Goal: Information Seeking & Learning: Check status

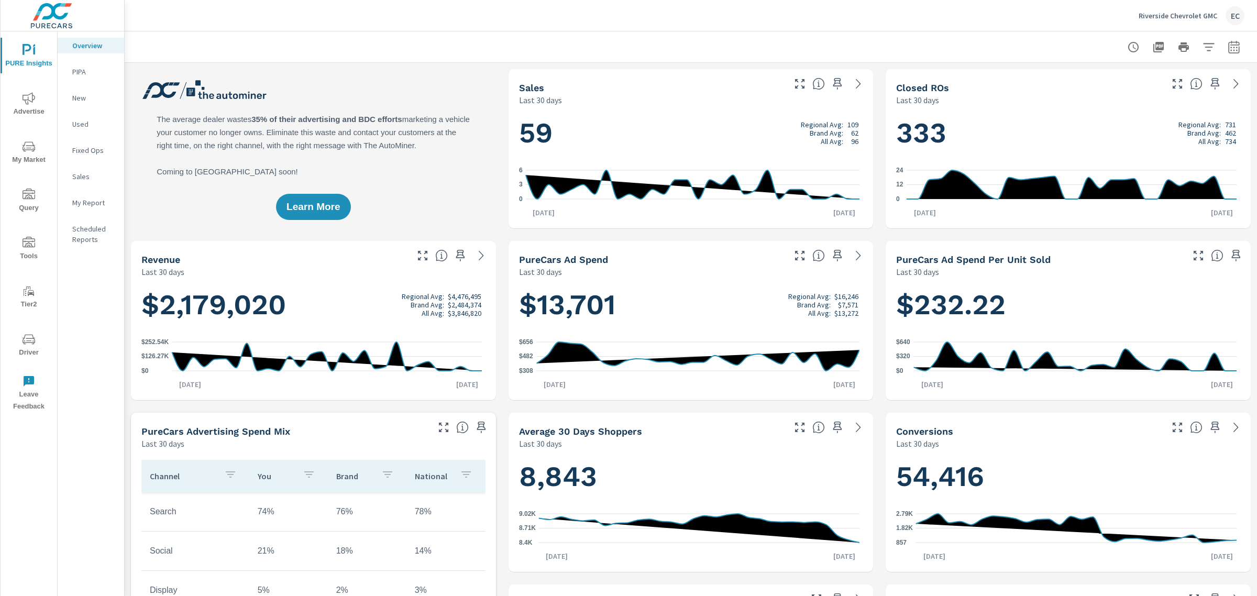
scroll to position [1, 0]
click at [31, 108] on span "Advertise" at bounding box center [29, 105] width 50 height 26
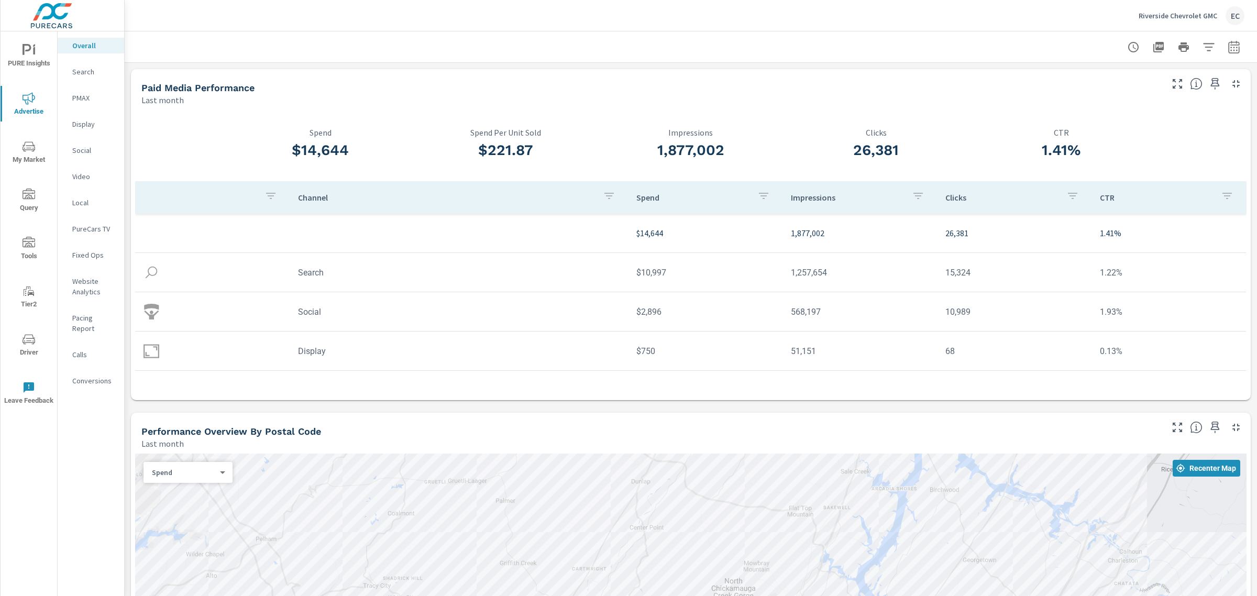
click at [1227, 47] on icon "button" at bounding box center [1233, 47] width 13 height 13
click at [1128, 97] on select "Custom Yesterday Last week Last 7 days Last 14 days Last 30 days Last 45 days L…" at bounding box center [1140, 90] width 105 height 21
click at [1088, 80] on select "Custom Yesterday Last week Last 7 days Last 14 days Last 30 days Last 45 days L…" at bounding box center [1140, 90] width 105 height 21
select select "Month to date"
click at [1116, 134] on button "Apply" at bounding box center [1117, 147] width 65 height 27
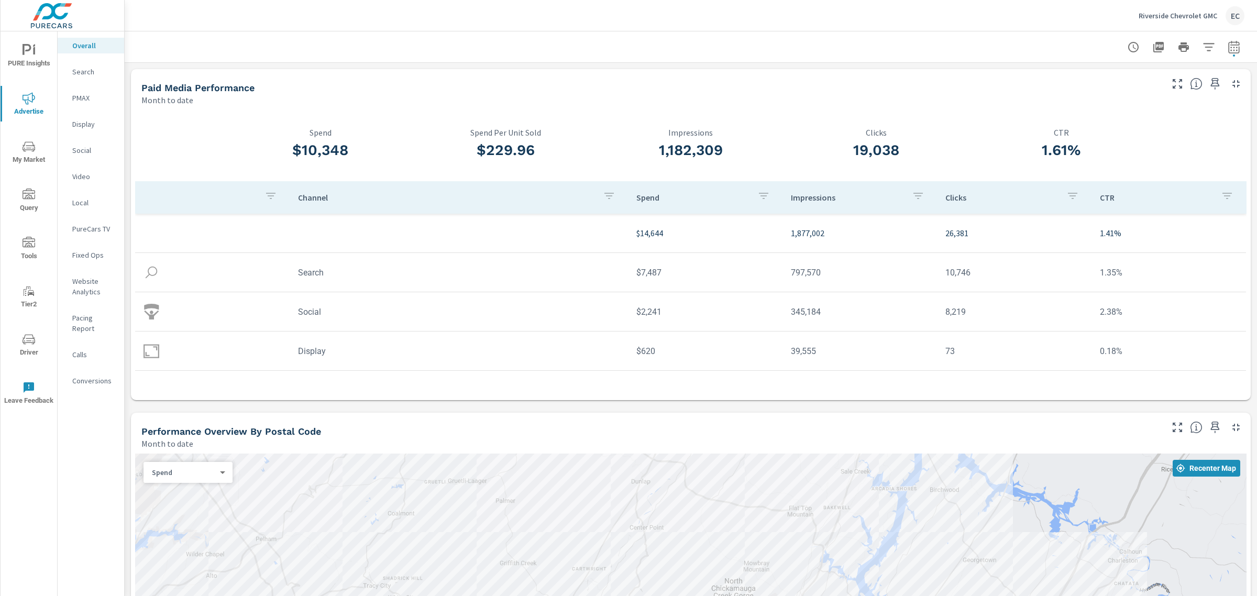
click at [316, 275] on td "Search" at bounding box center [459, 272] width 338 height 27
click at [159, 272] on img at bounding box center [151, 272] width 16 height 16
click at [91, 69] on p "Search" at bounding box center [93, 72] width 43 height 10
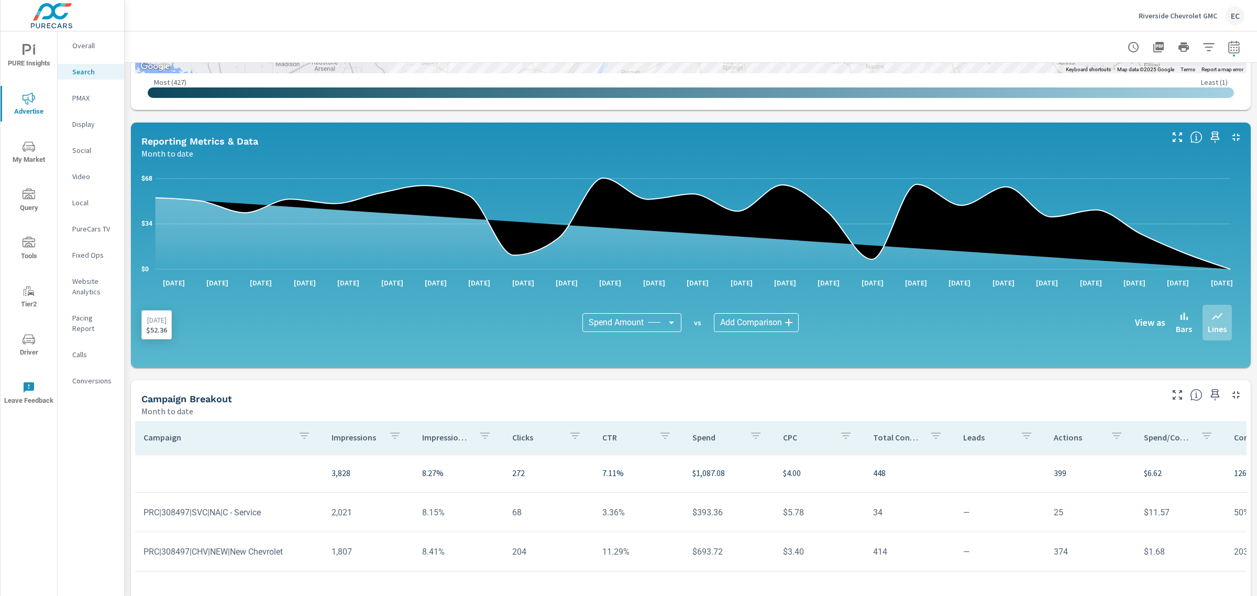
scroll to position [451, 0]
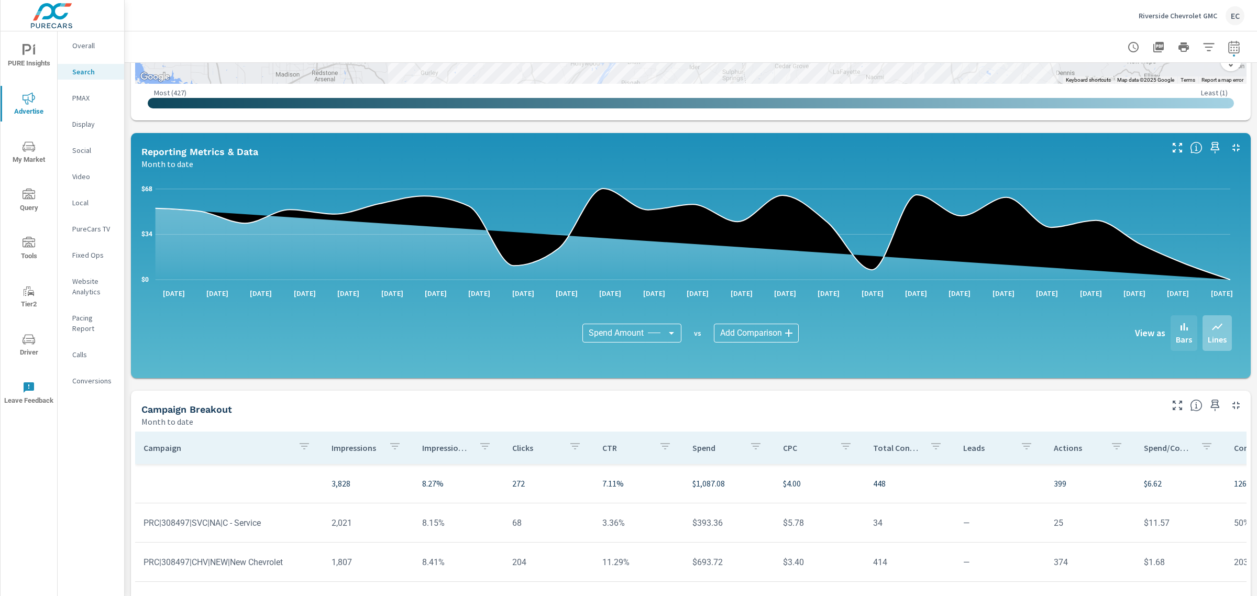
click at [1176, 334] on p "Bars" at bounding box center [1184, 339] width 16 height 13
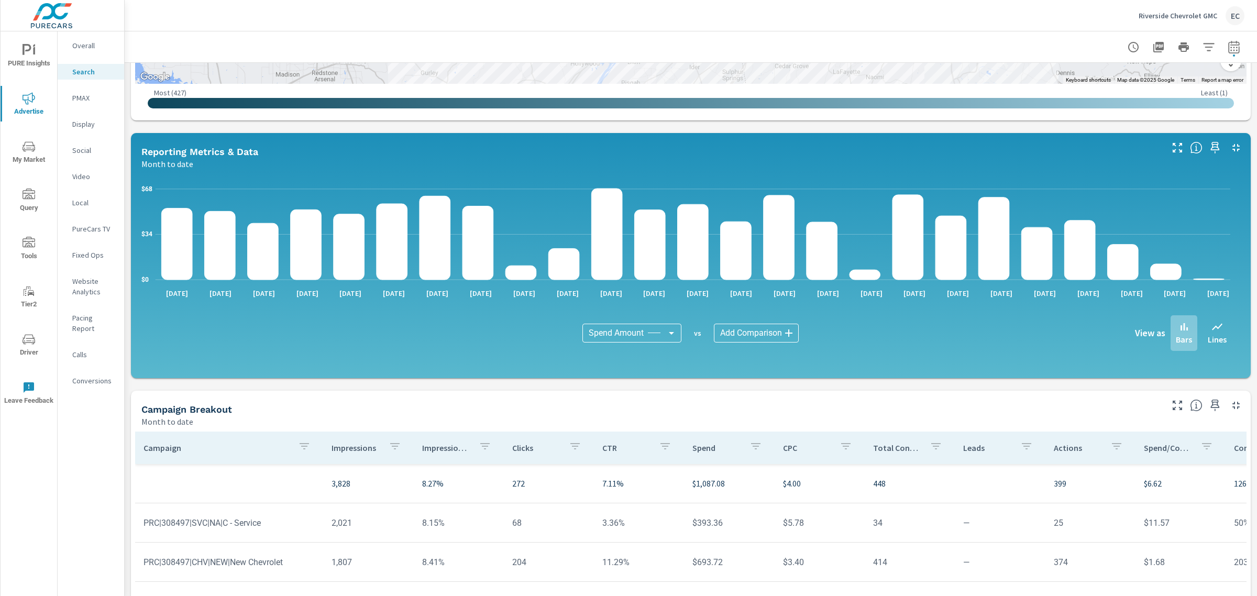
click at [1176, 333] on p "Bars" at bounding box center [1184, 339] width 16 height 13
click at [1208, 333] on p "Lines" at bounding box center [1217, 339] width 19 height 13
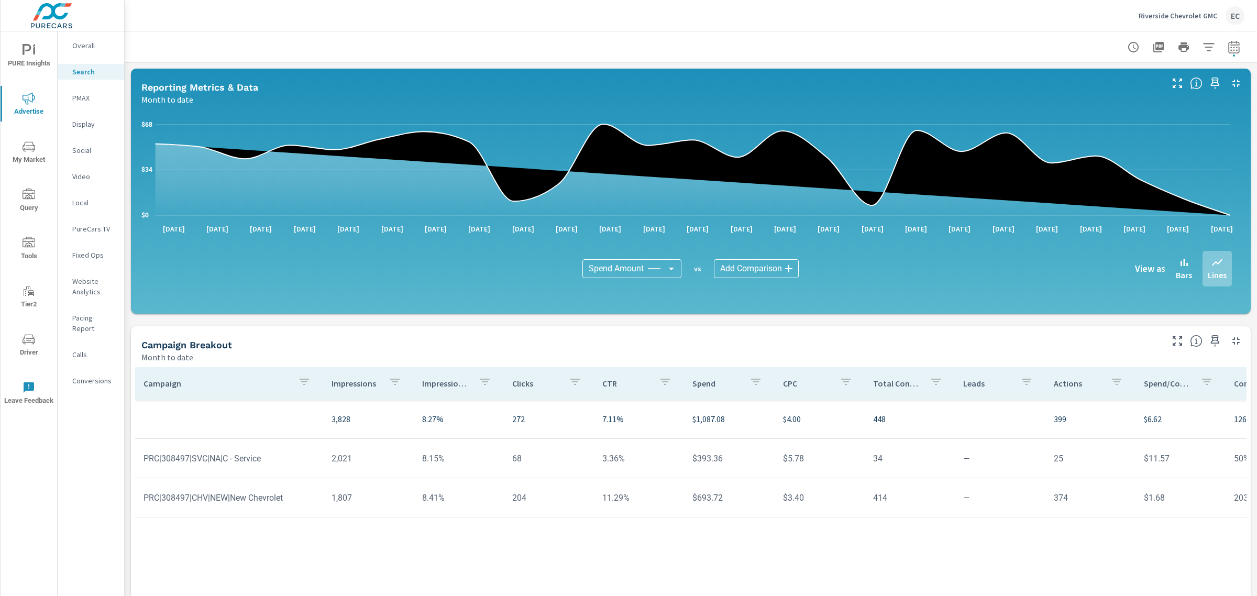
scroll to position [582, 0]
